Goal: Check status: Check status

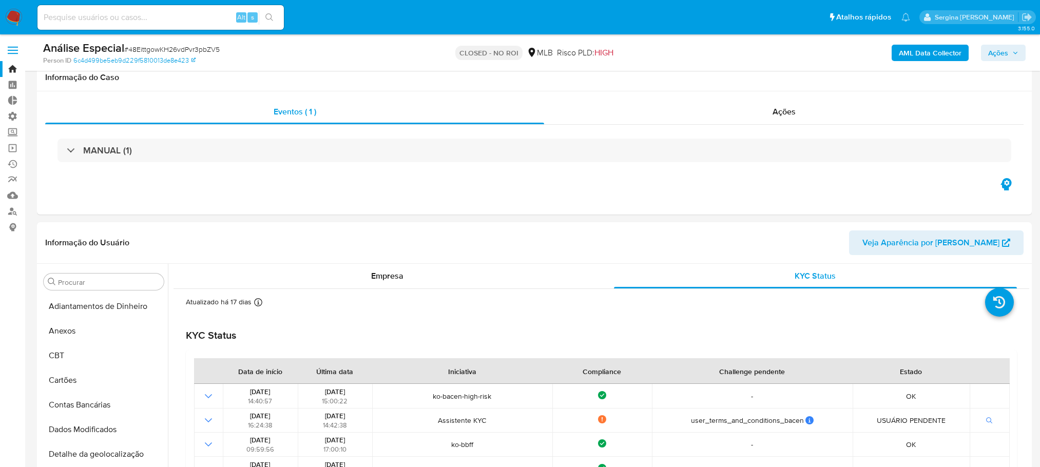
select select "10"
click at [136, 19] on input at bounding box center [160, 17] width 246 height 13
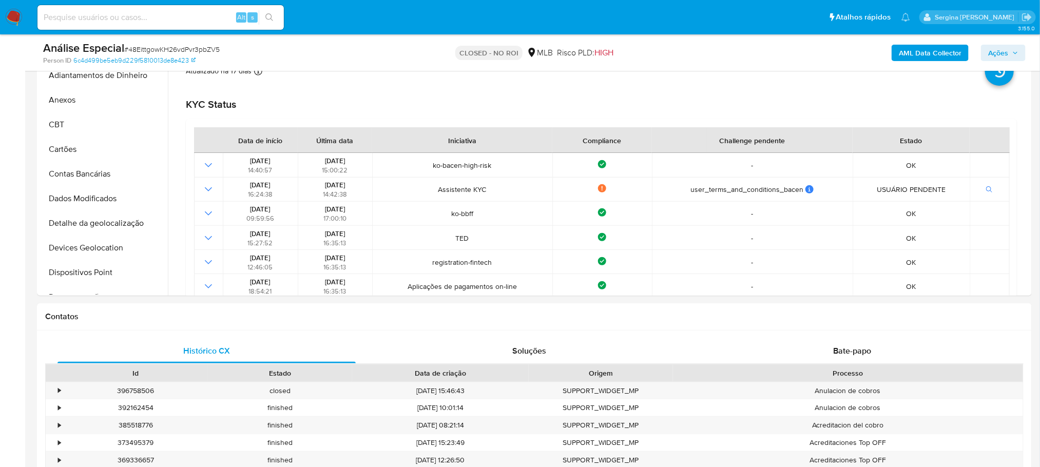
scroll to position [458, 0]
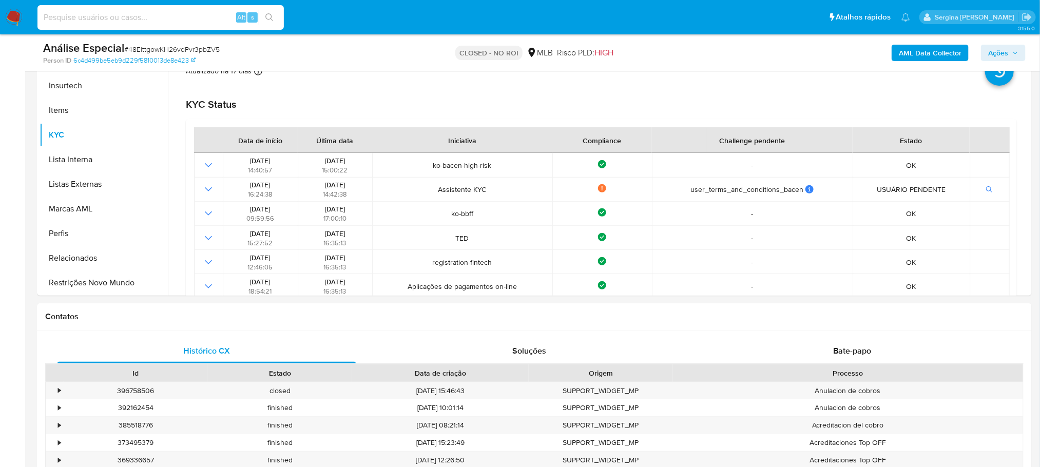
paste input "5I7OZLY0WXXZAYehqRAwEcgY"
type input "5I7OZLY0WXXZAYehqRAwEcgY"
click at [271, 17] on icon "search-icon" at bounding box center [269, 17] width 8 height 8
click at [275, 20] on button "search-icon" at bounding box center [269, 17] width 21 height 14
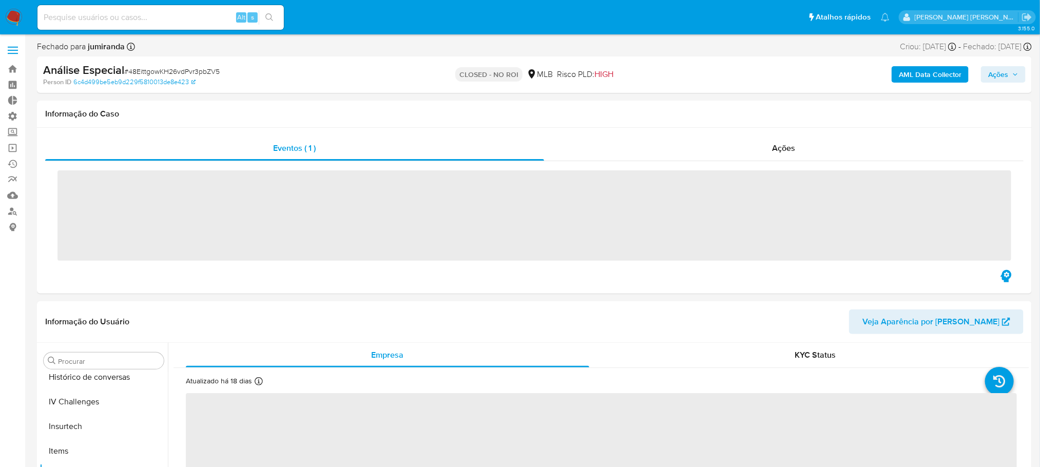
scroll to position [458, 0]
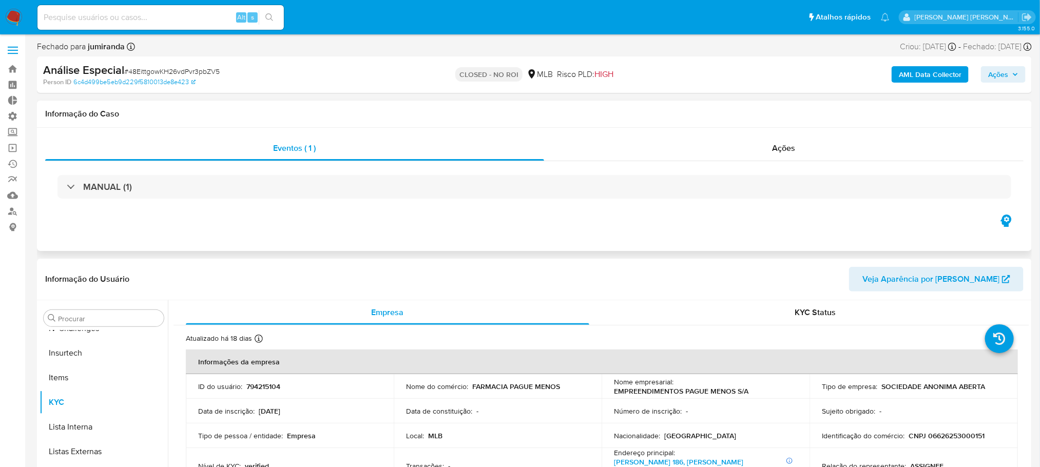
click at [892, 134] on div "Eventos ( 1 ) Ações MANUAL (1)" at bounding box center [534, 189] width 995 height 123
select select "10"
click at [141, 16] on input at bounding box center [160, 17] width 246 height 13
paste input "5I7OZLY0WXXZAYehqRAwEcgY"
type input "5I7OZLY0WXXZAYehqRAwEcgY"
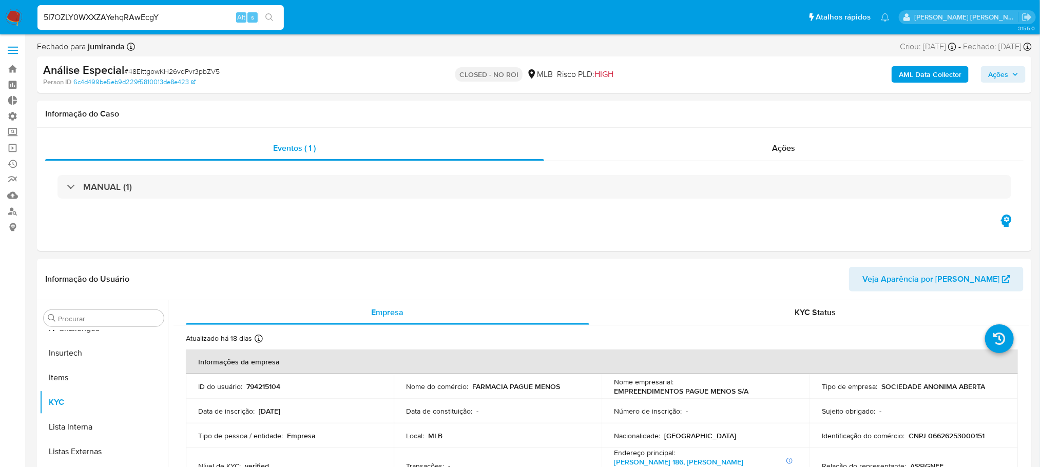
click at [268, 18] on icon "search-icon" at bounding box center [269, 17] width 8 height 8
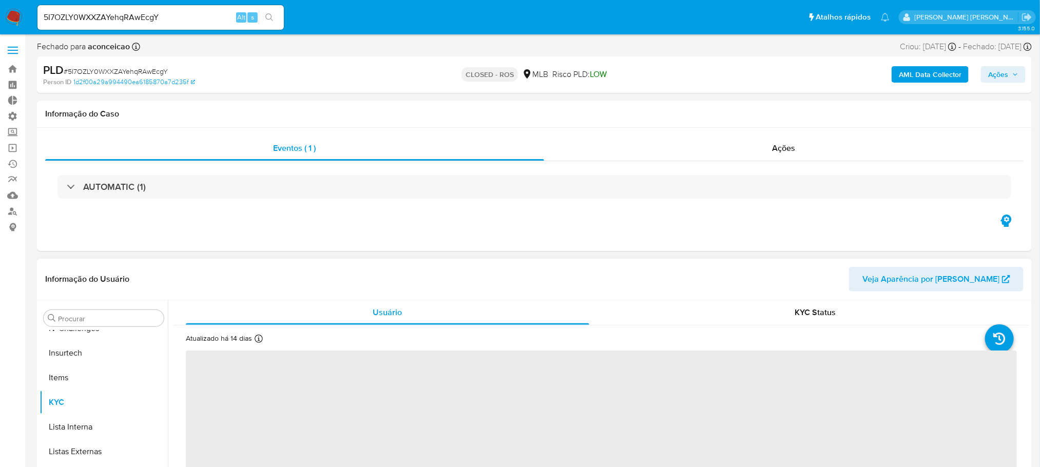
scroll to position [428, 0]
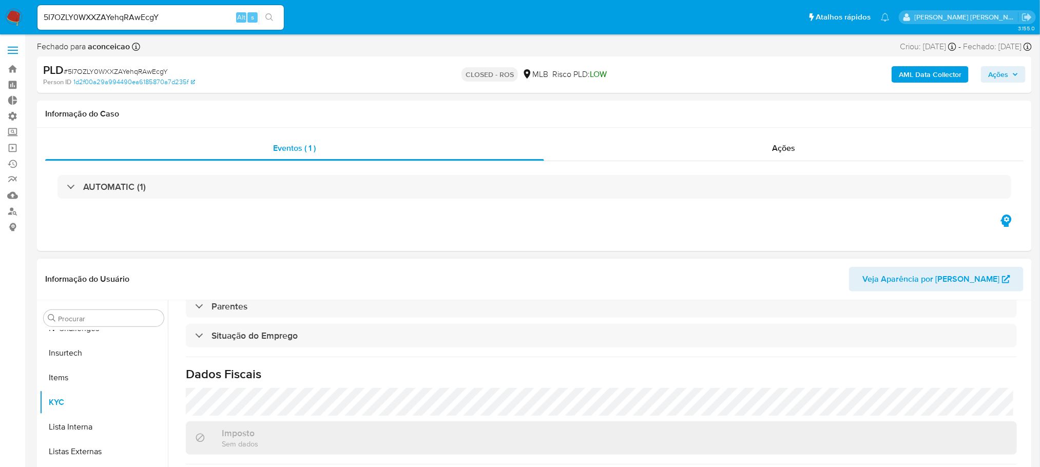
select select "10"
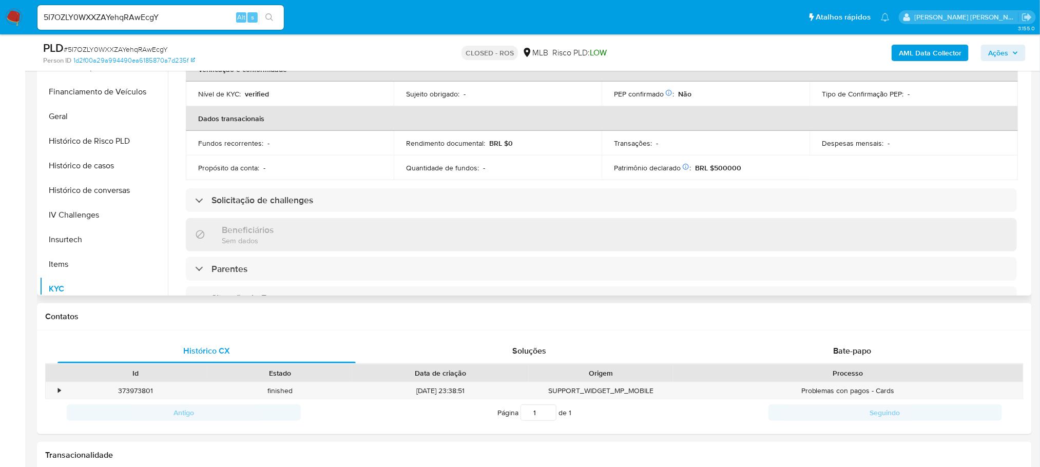
scroll to position [227, 0]
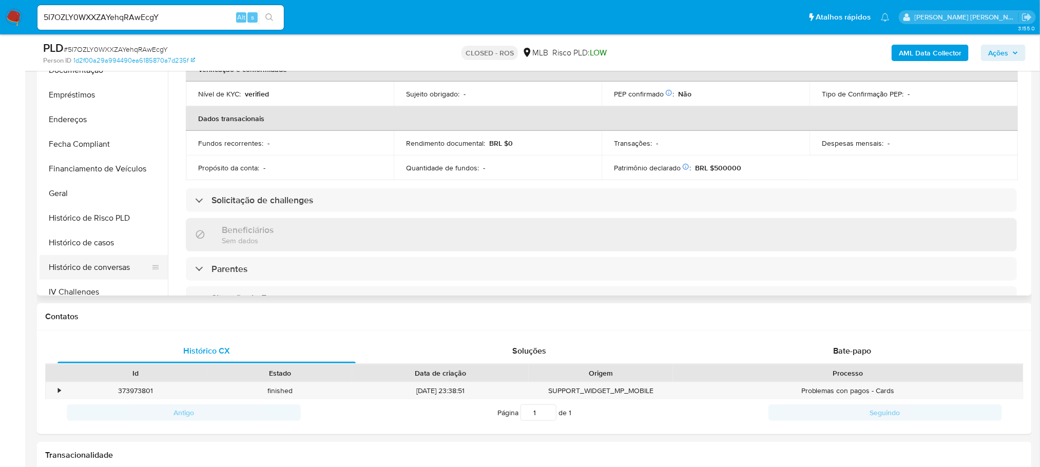
click at [101, 262] on button "Histórico de conversas" at bounding box center [100, 267] width 120 height 25
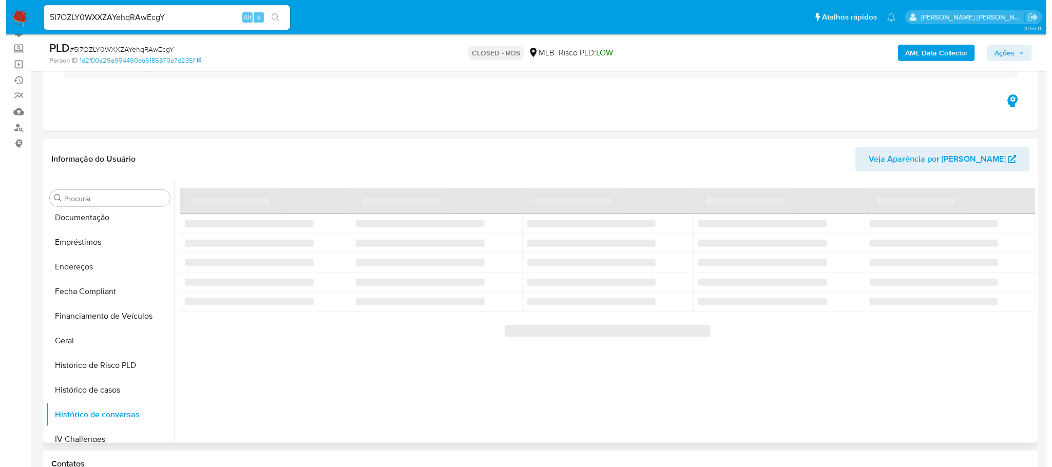
scroll to position [77, 0]
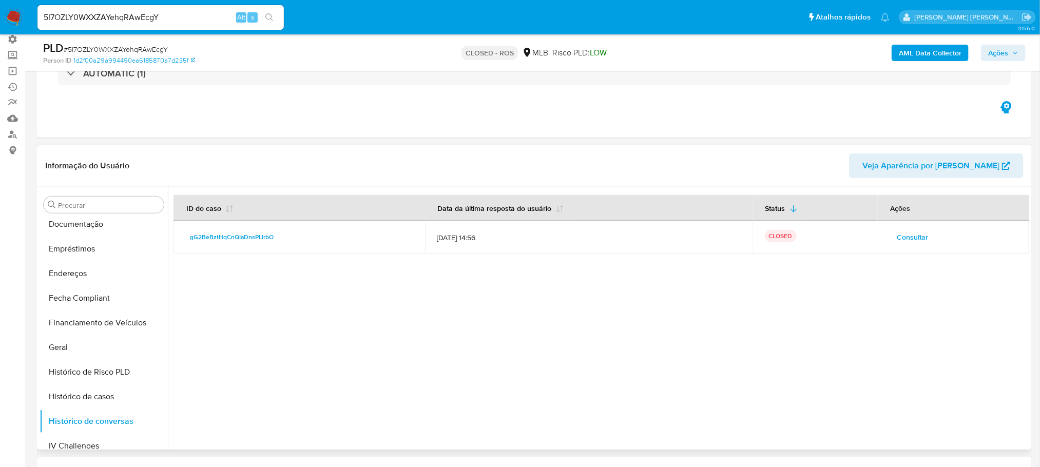
click at [912, 236] on span "Consultar" at bounding box center [912, 237] width 31 height 14
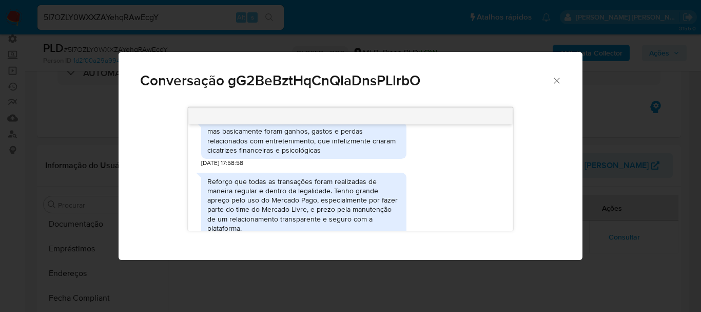
scroll to position [401, 0]
